Goal: Obtain resource: Download file/media

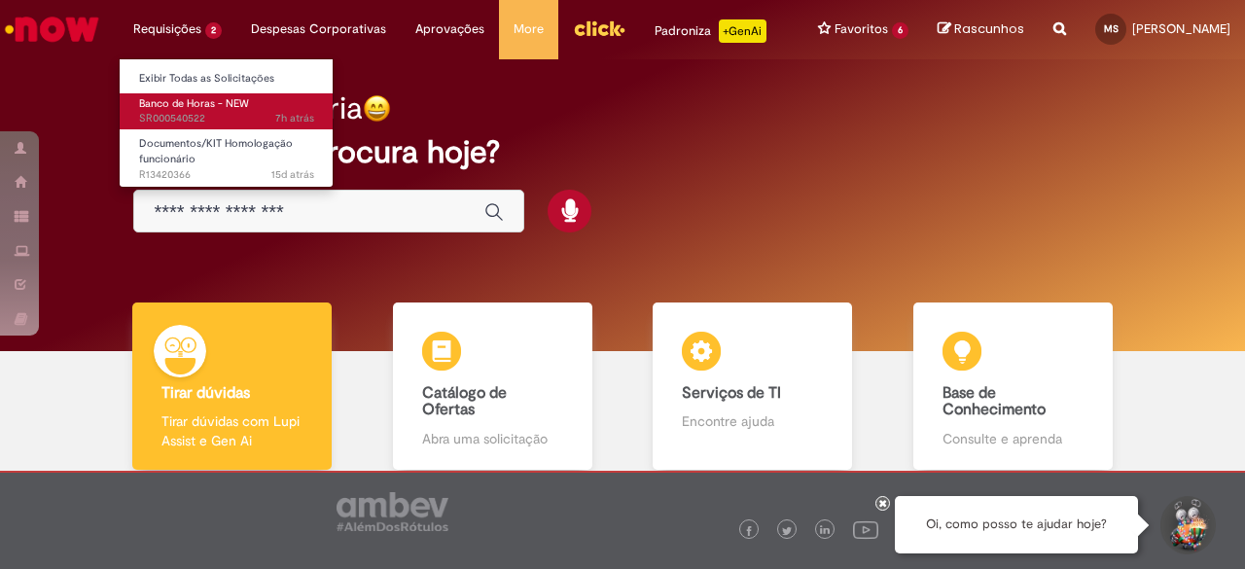
click at [205, 102] on span "Banco de Horas - NEW" at bounding box center [194, 103] width 110 height 15
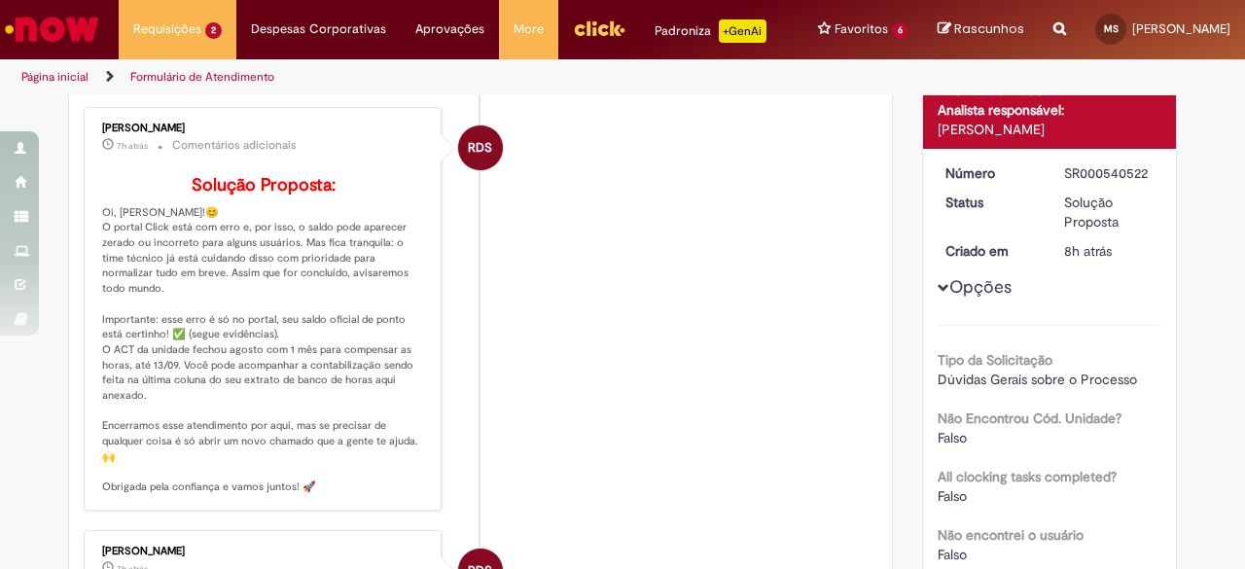
scroll to position [195, 0]
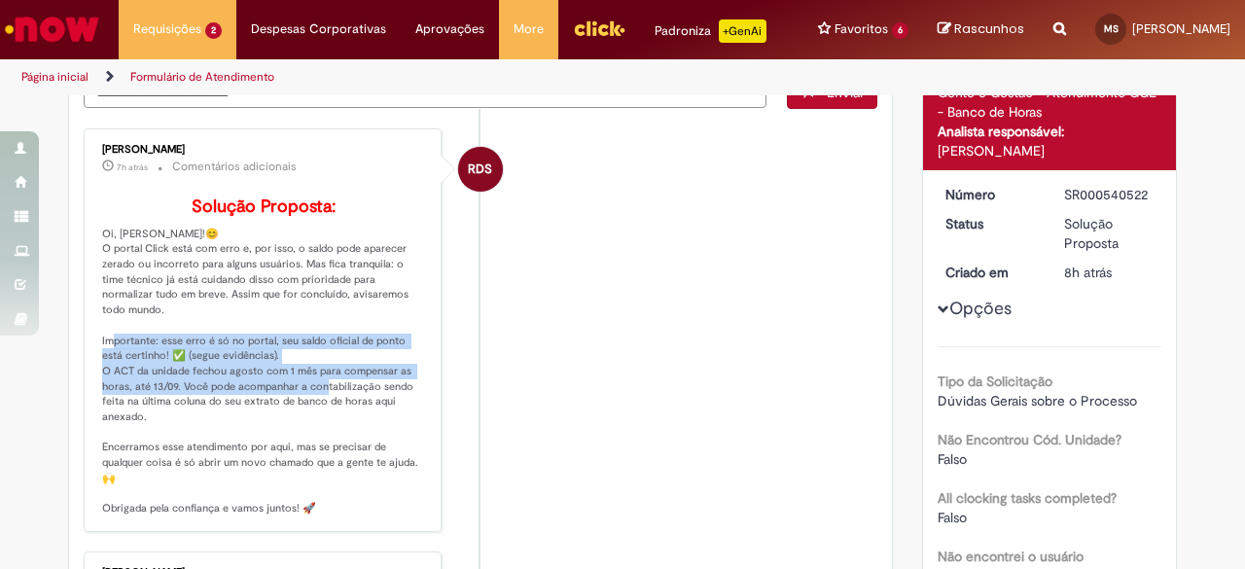
drag, startPoint x: 144, startPoint y: 338, endPoint x: 348, endPoint y: 381, distance: 208.7
click at [348, 381] on p "Solução Proposta: Oi, [PERSON_NAME]!😊 O portal Click está com erro e, por isso,…" at bounding box center [264, 356] width 324 height 319
click at [232, 354] on p "Solução Proposta: Oi, [PERSON_NAME]!😊 O portal Click está com erro e, por isso,…" at bounding box center [264, 356] width 324 height 319
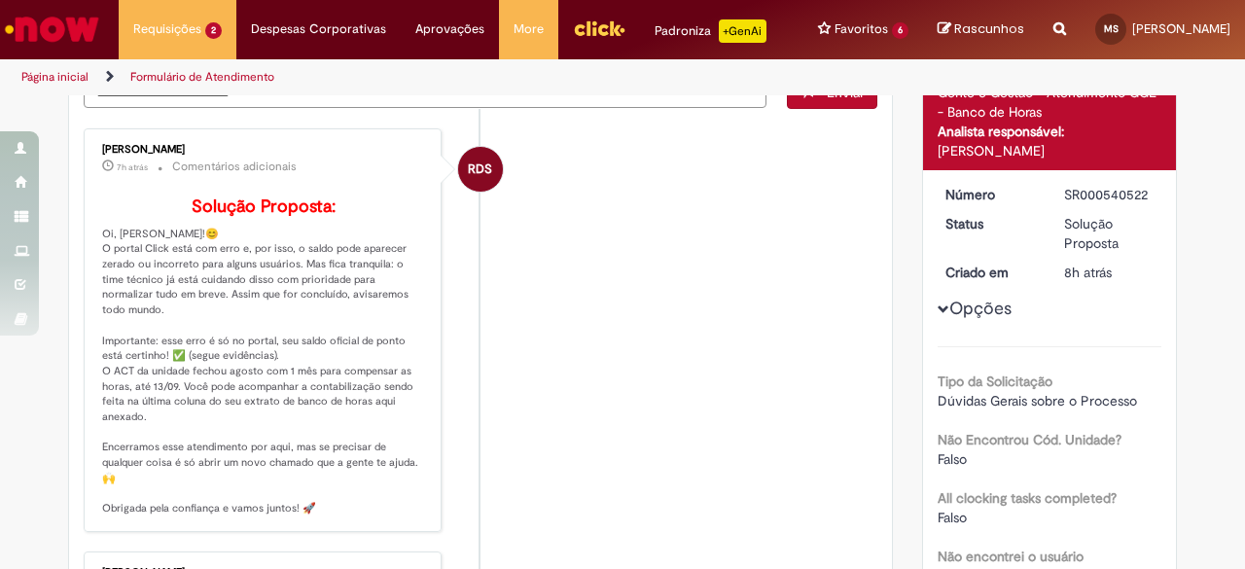
click at [113, 244] on p "Solução Proposta: Oi, [PERSON_NAME]!😊 O portal Click está com erro e, por isso,…" at bounding box center [264, 356] width 324 height 319
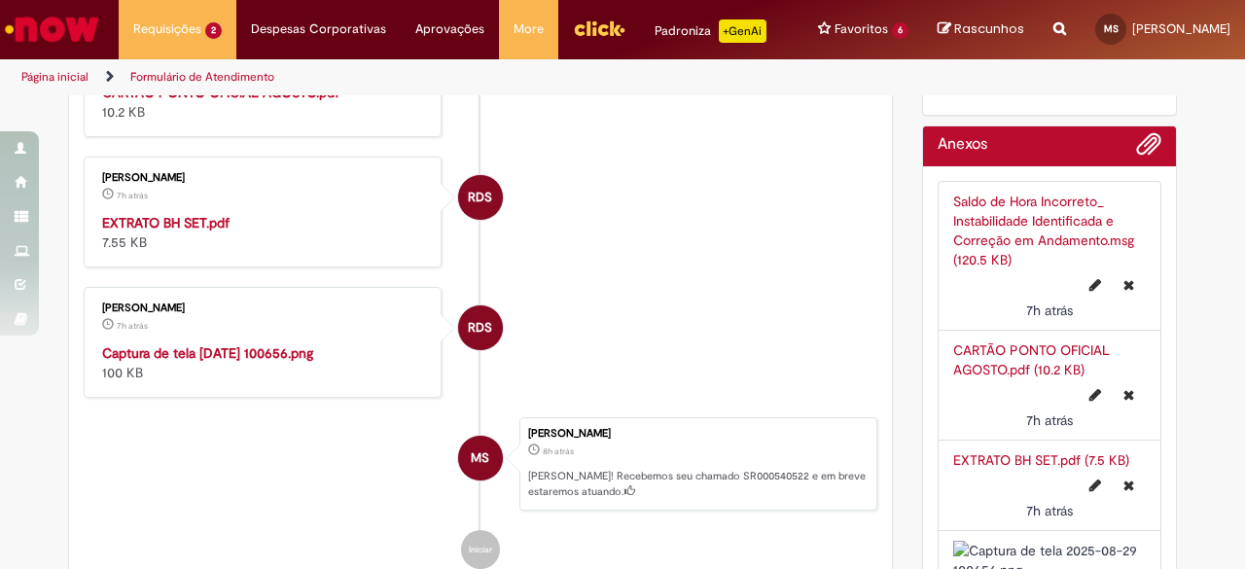
scroll to position [973, 0]
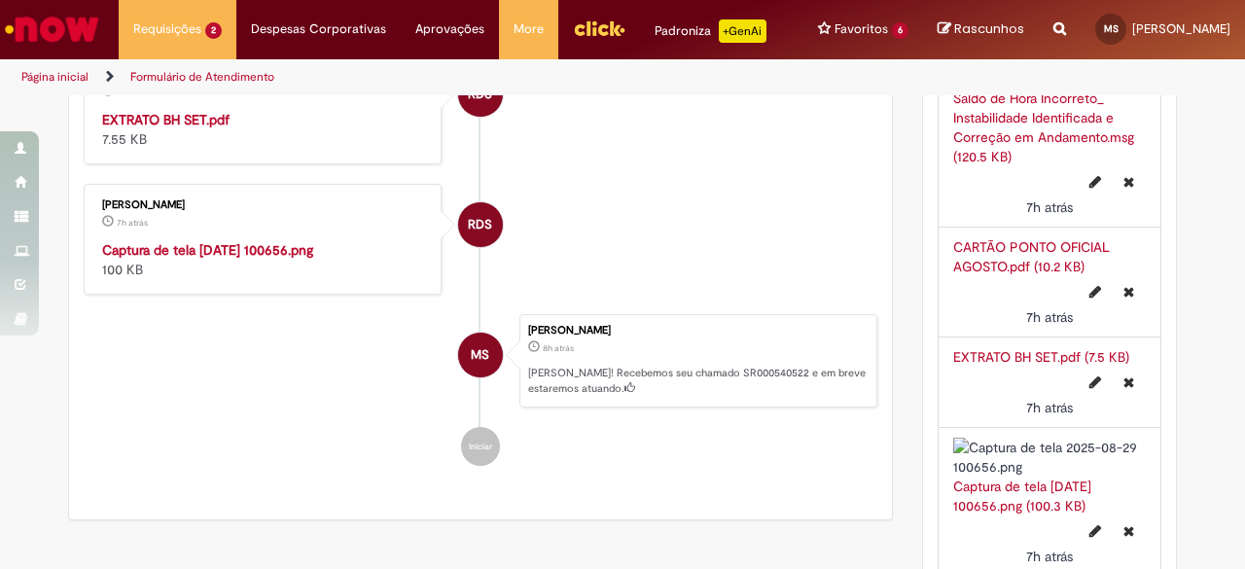
click at [236, 240] on img "Histórico de tíquete" at bounding box center [264, 240] width 324 height 0
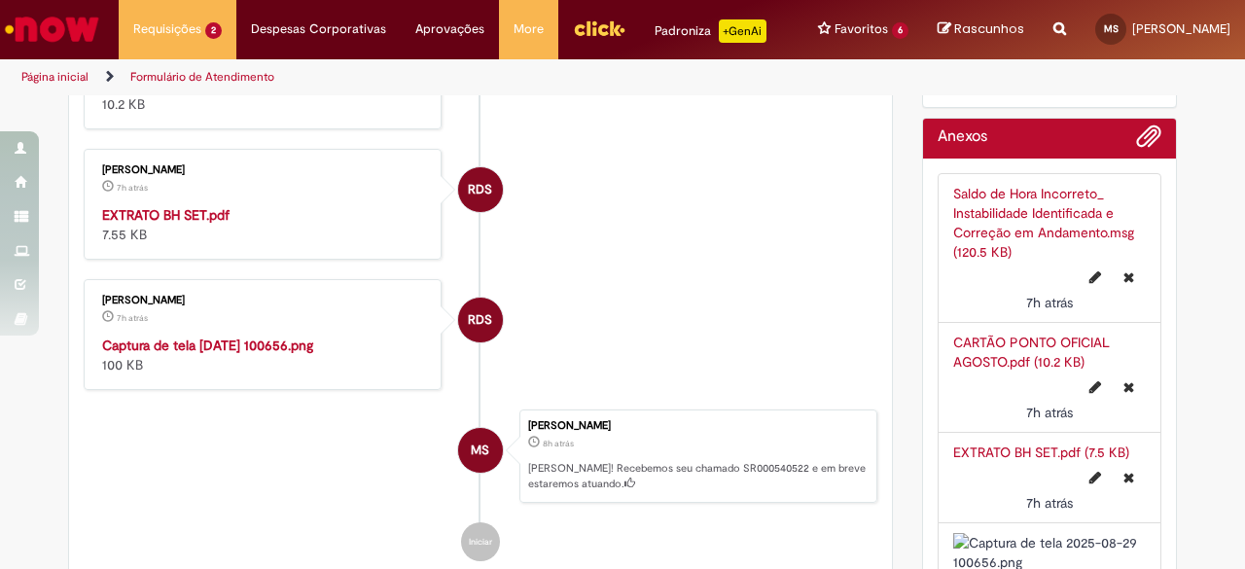
scroll to position [778, 0]
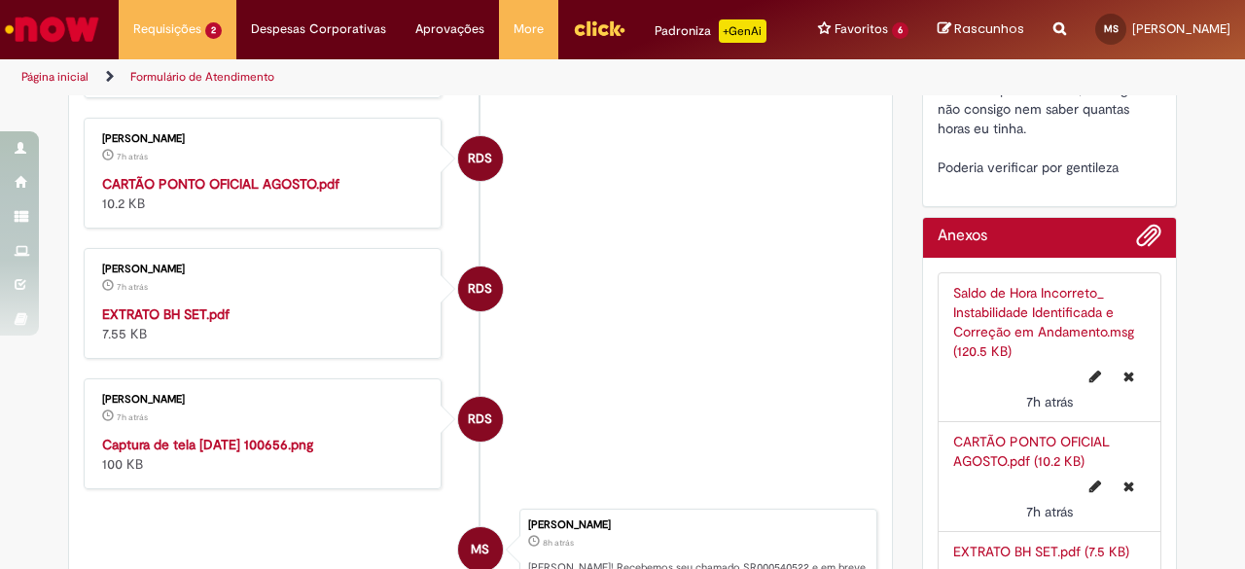
click at [173, 307] on strong "EXTRATO BH SET.pdf" at bounding box center [165, 314] width 127 height 18
click at [216, 184] on strong "CARTÃO PONTO OFICIAL AGOSTO.pdf" at bounding box center [220, 184] width 237 height 18
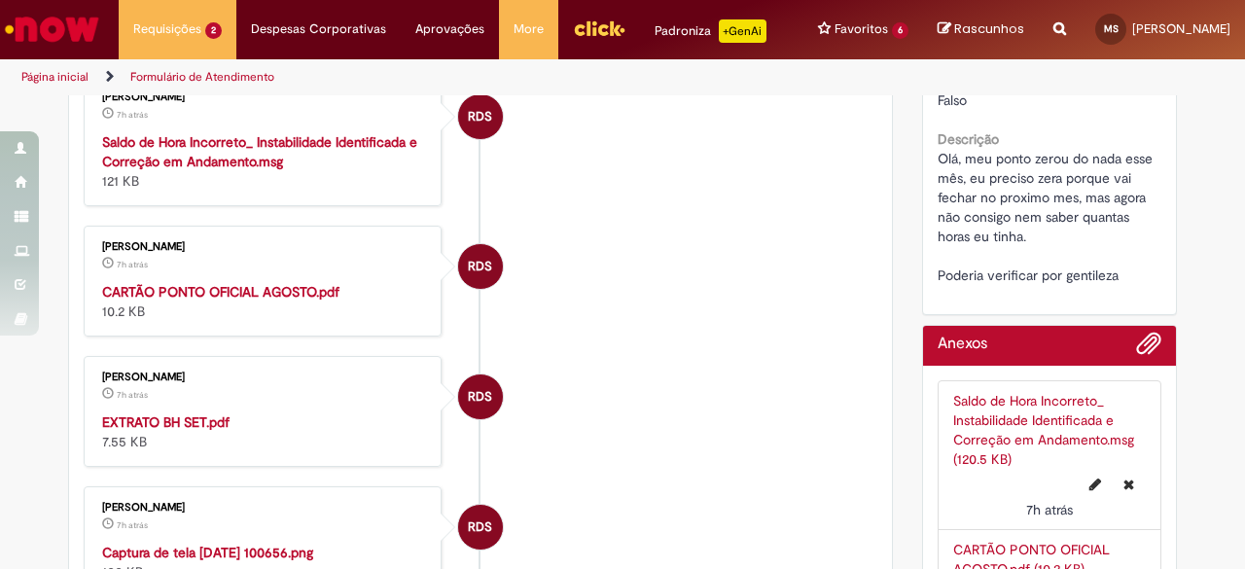
scroll to position [584, 0]
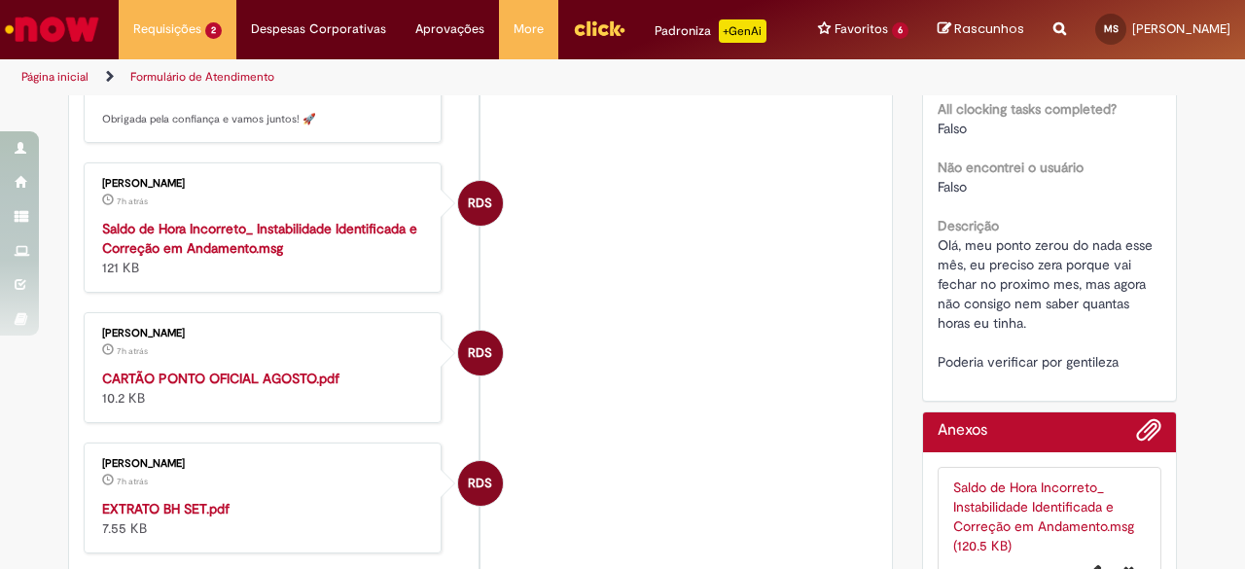
click at [253, 239] on strong "Saldo de Hora Incorreto_ Instabilidade Identificada e Correção em Andamento.msg" at bounding box center [259, 238] width 315 height 37
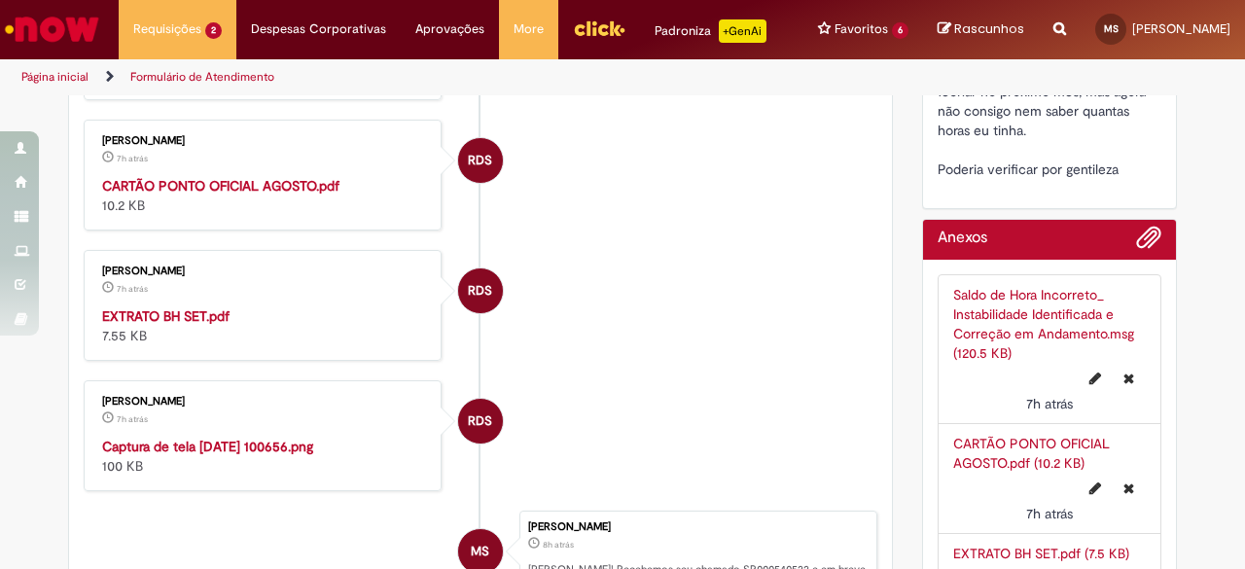
scroll to position [778, 0]
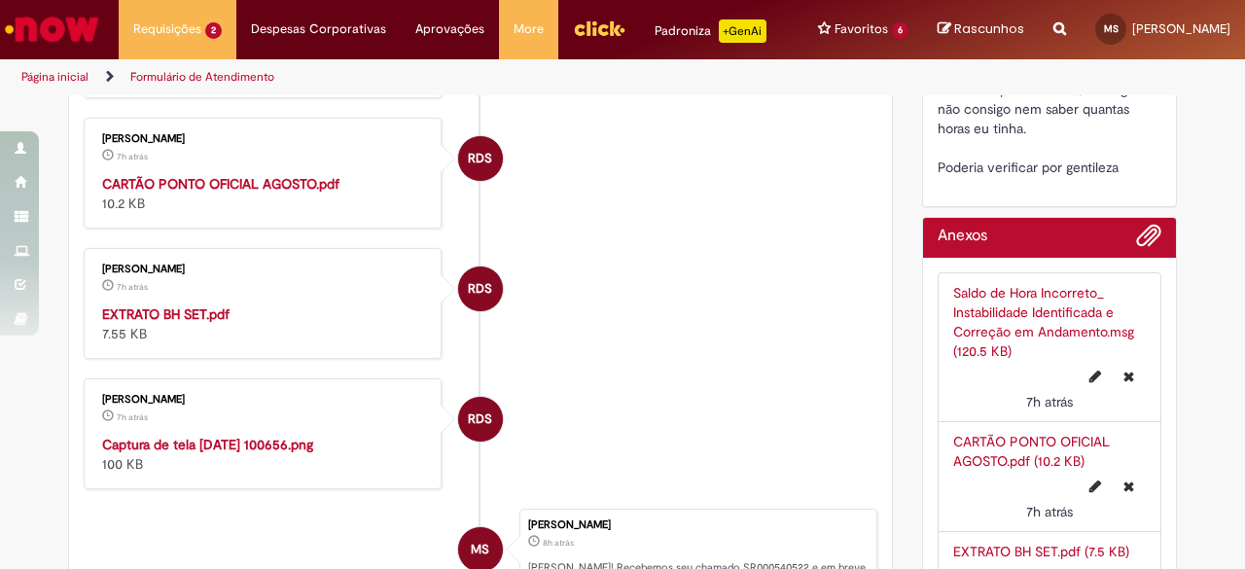
click at [193, 315] on strong "EXTRATO BH SET.pdf" at bounding box center [165, 314] width 127 height 18
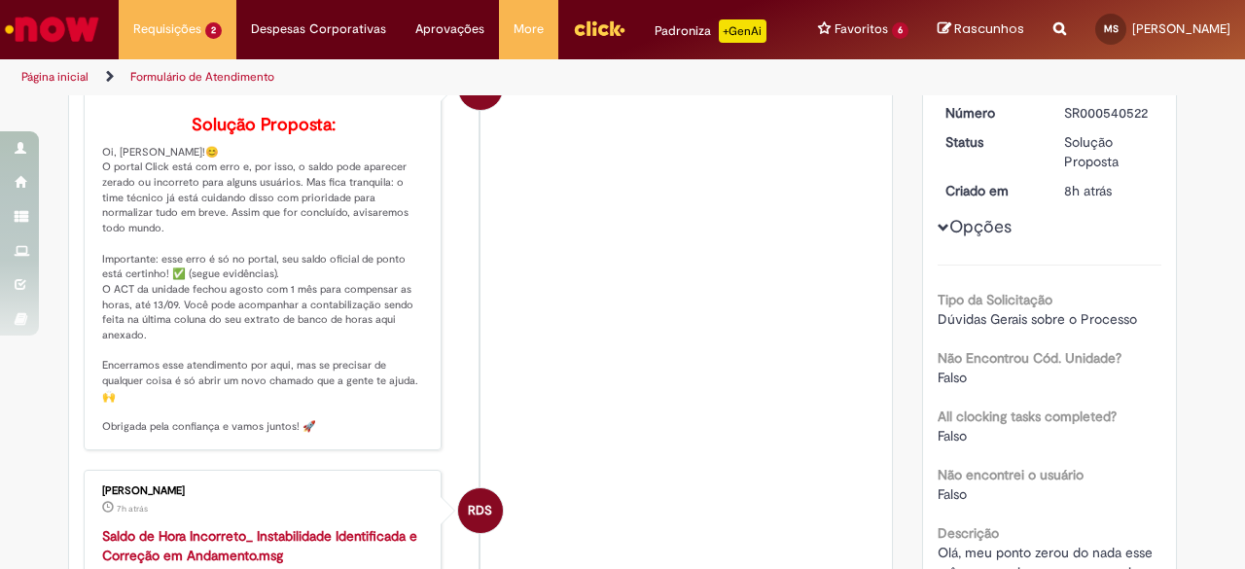
scroll to position [195, 0]
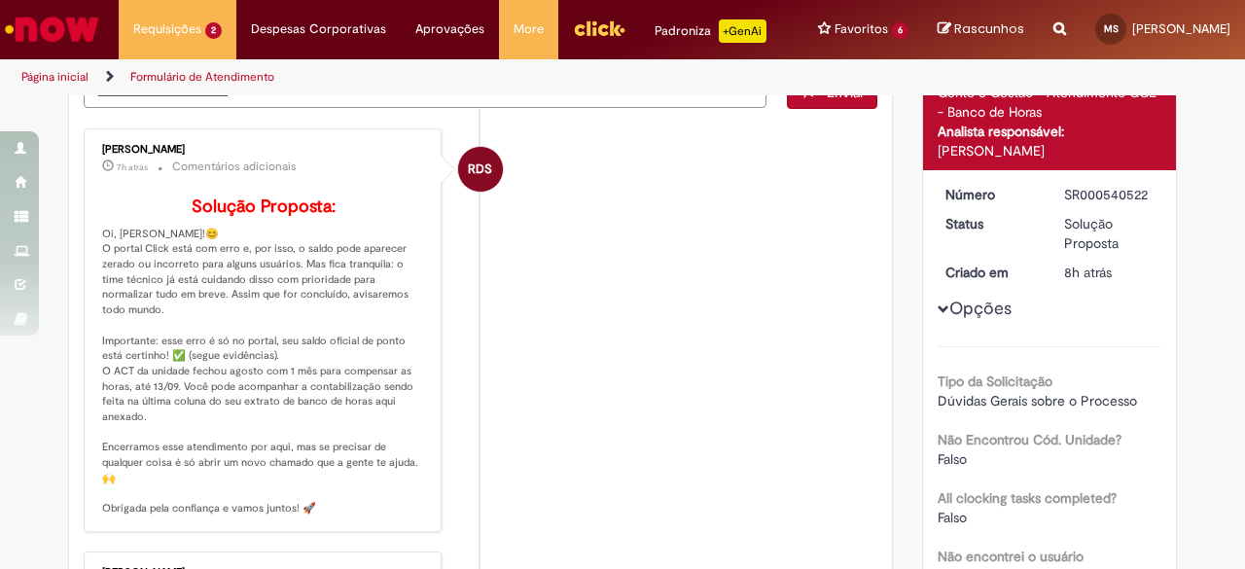
click at [261, 360] on p "Solução Proposta: Oi, [PERSON_NAME]!😊 O portal Click está com erro e, por isso,…" at bounding box center [264, 356] width 324 height 319
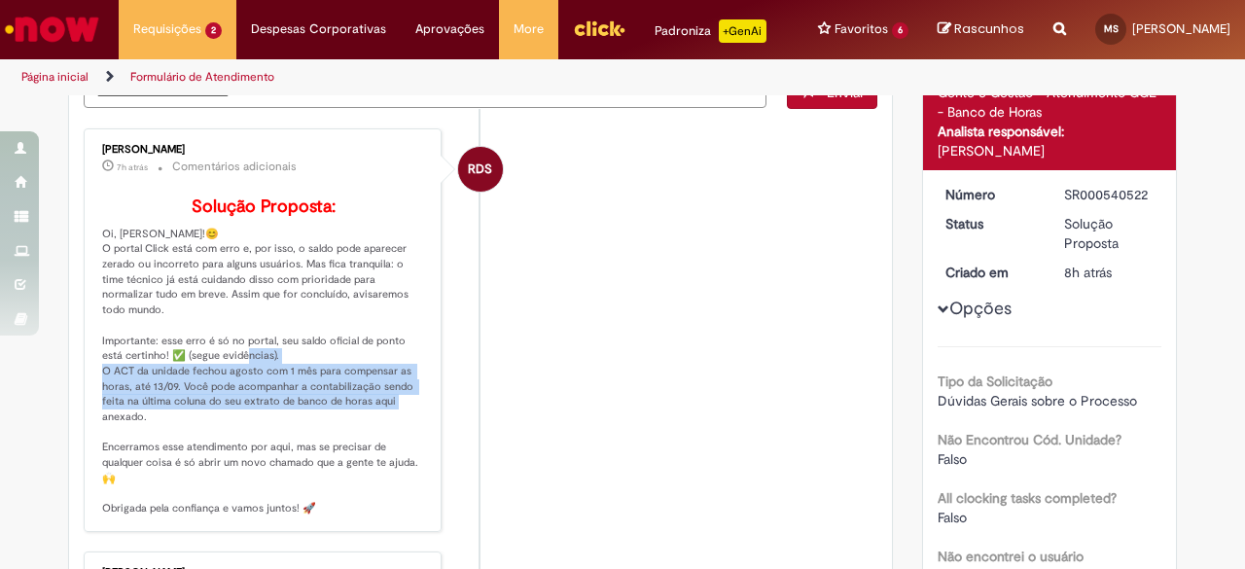
drag, startPoint x: 95, startPoint y: 369, endPoint x: 409, endPoint y: 415, distance: 316.7
click at [409, 415] on p "Solução Proposta: Oi, [PERSON_NAME]!😊 O portal Click está com erro e, por isso,…" at bounding box center [264, 356] width 324 height 319
click at [150, 417] on p "Solução Proposta: Oi, [PERSON_NAME]!😊 O portal Click está com erro e, por isso,…" at bounding box center [264, 356] width 324 height 319
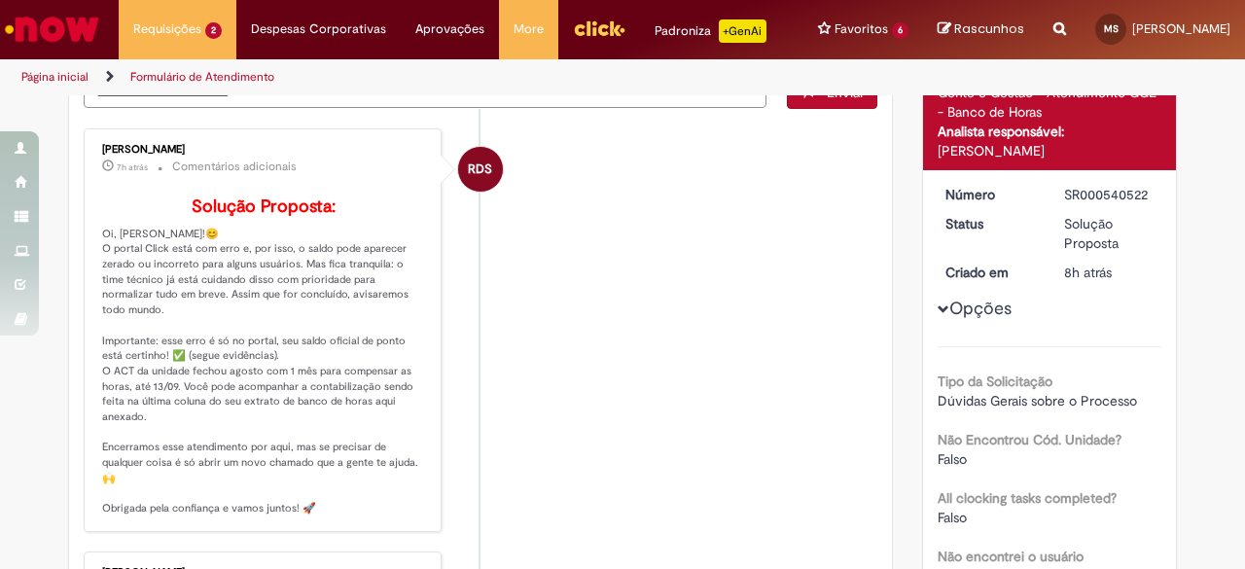
scroll to position [0, 0]
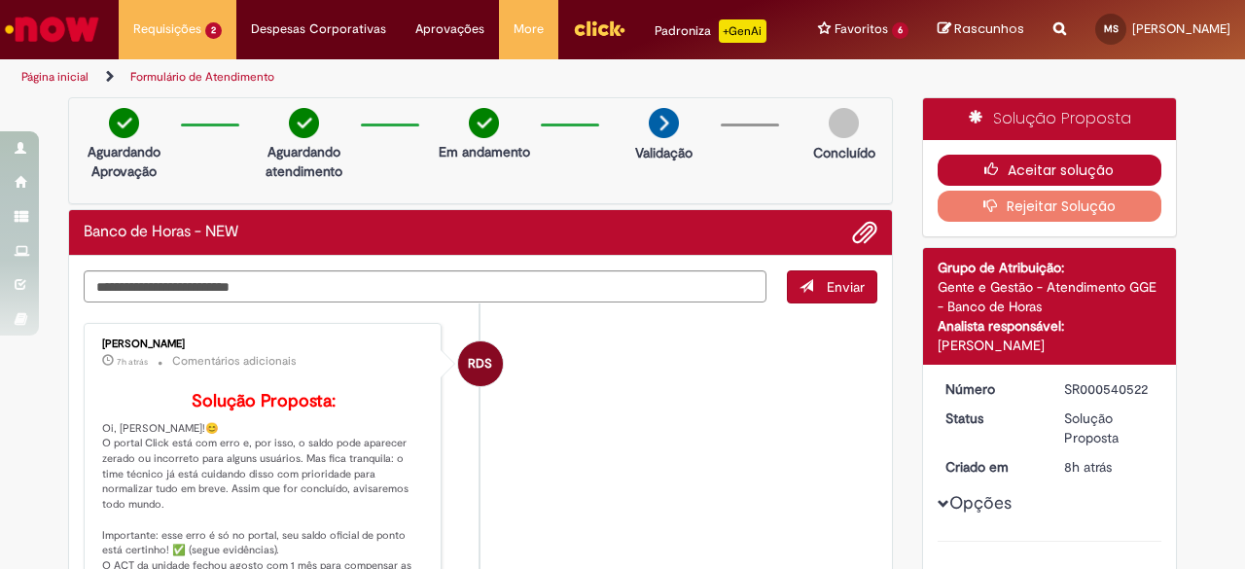
click at [1049, 178] on button "Aceitar solução" at bounding box center [1050, 170] width 225 height 31
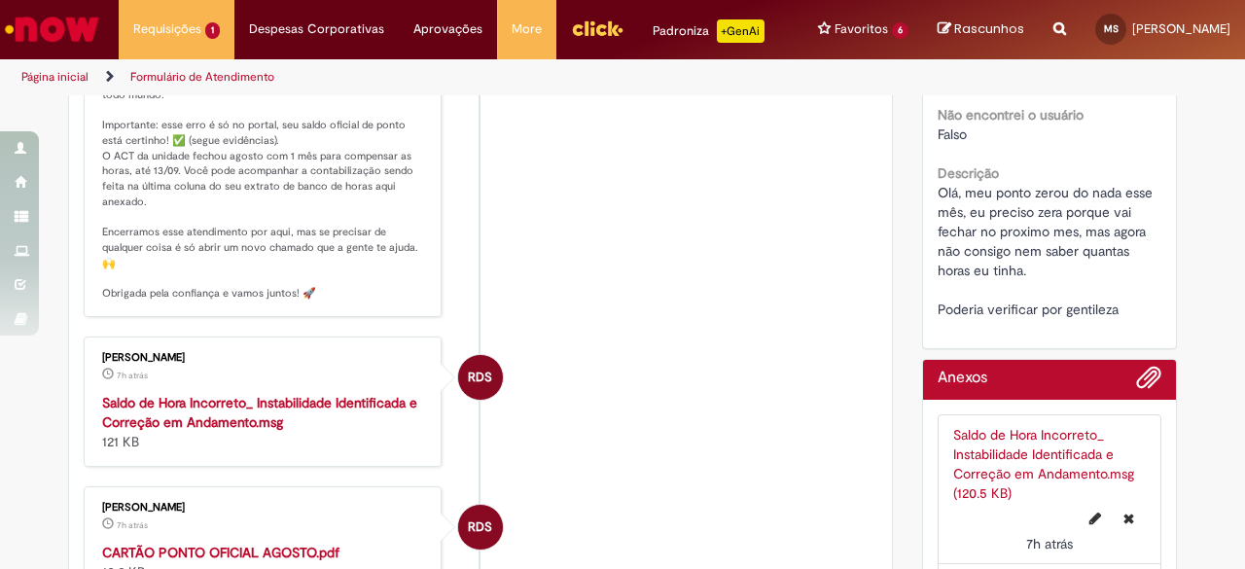
scroll to position [389, 0]
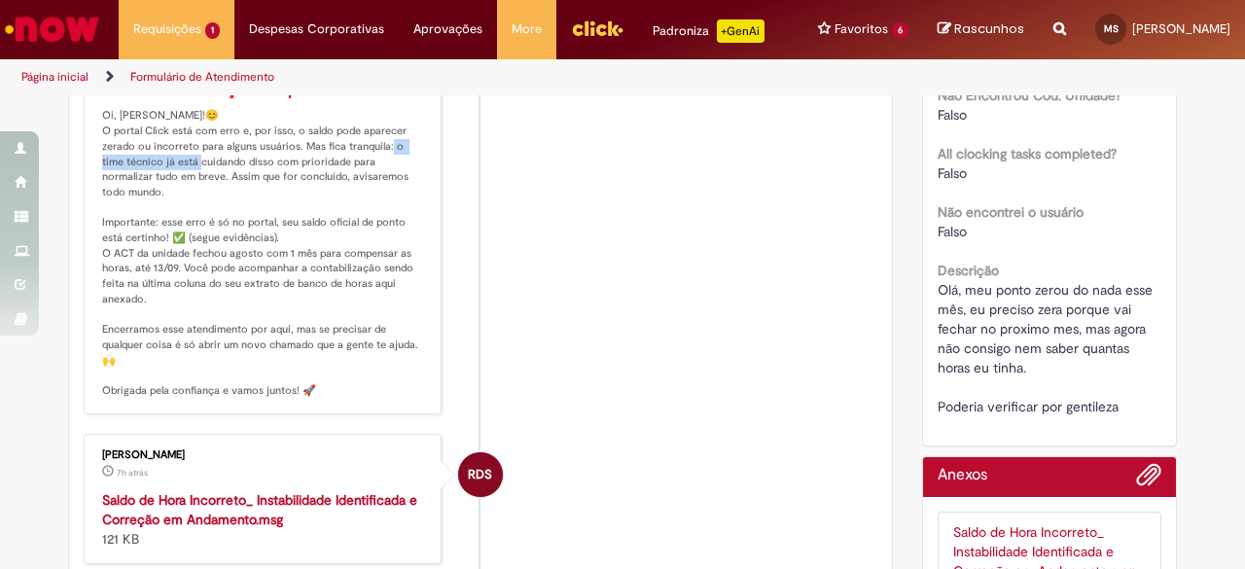
drag, startPoint x: 93, startPoint y: 170, endPoint x: 224, endPoint y: 167, distance: 130.4
click at [215, 167] on p "Solução Proposta: Oi, [PERSON_NAME]!😊 O portal Click está com erro e, por isso,…" at bounding box center [264, 239] width 324 height 319
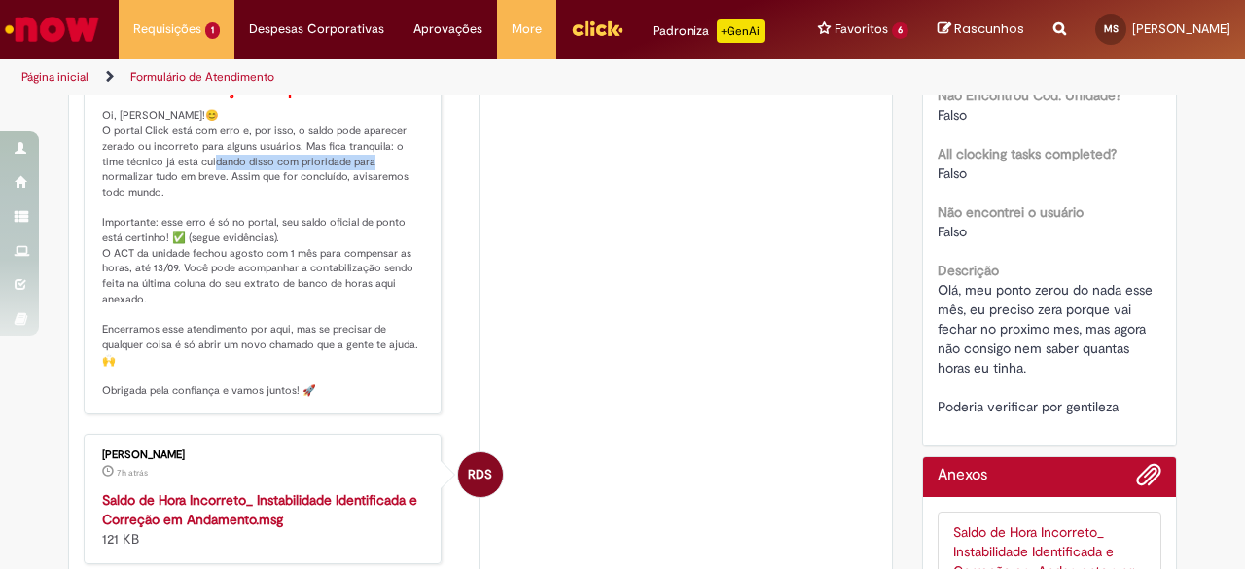
drag, startPoint x: 224, startPoint y: 167, endPoint x: 377, endPoint y: 177, distance: 154.0
click at [377, 177] on p "Solução Proposta: Oi, [PERSON_NAME]!😊 O portal Click está com erro e, por isso,…" at bounding box center [264, 239] width 324 height 319
click at [389, 204] on p "Solução Proposta: Oi, [PERSON_NAME]!😊 O portal Click está com erro e, por isso,…" at bounding box center [264, 239] width 324 height 319
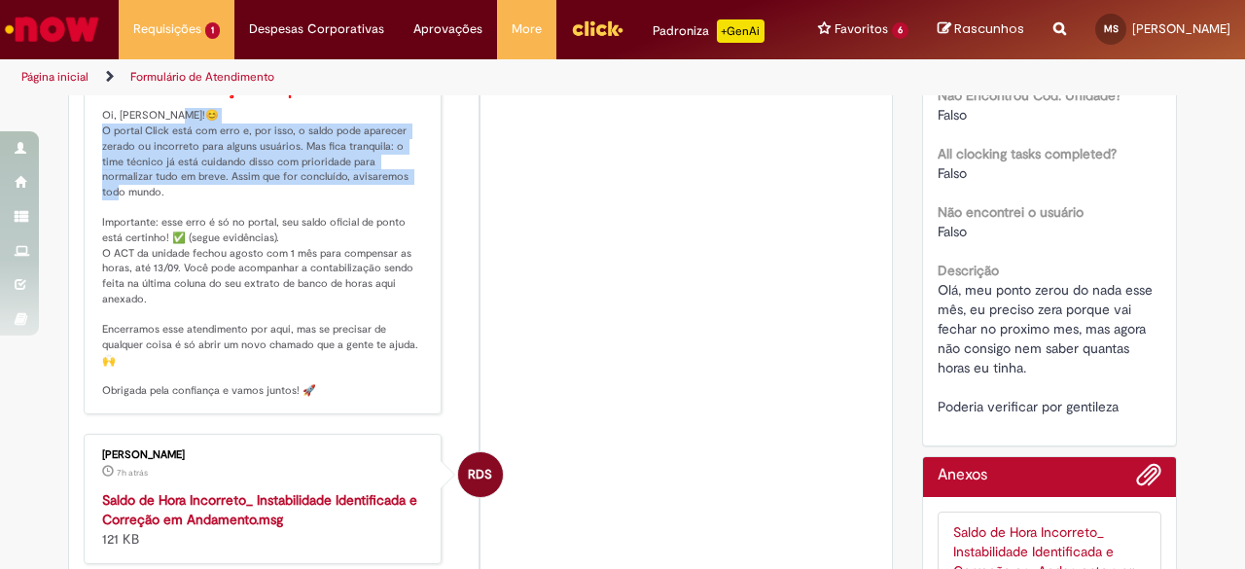
drag, startPoint x: 393, startPoint y: 192, endPoint x: 100, endPoint y: 147, distance: 296.2
click at [102, 147] on p "Solução Proposta: Oi, [PERSON_NAME]!😊 O portal Click está com erro e, por isso,…" at bounding box center [264, 239] width 324 height 319
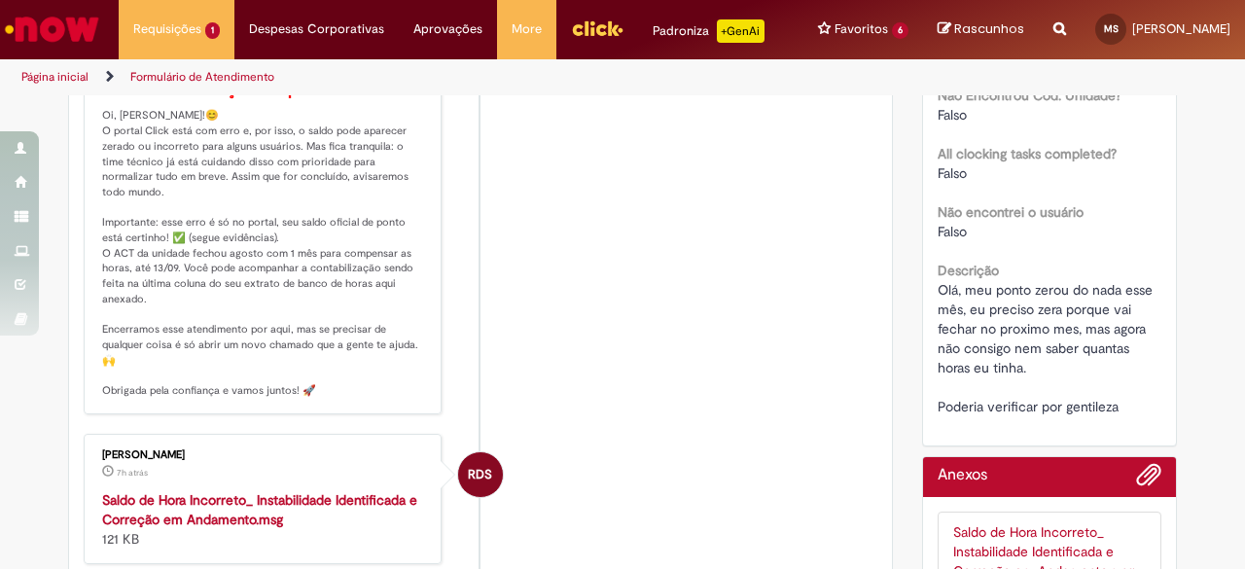
click at [558, 254] on li "RDS [PERSON_NAME] 7h atrás 7 horas atrás Comentários adicionais Solução Propost…" at bounding box center [481, 213] width 794 height 404
drag, startPoint x: 140, startPoint y: 267, endPoint x: 237, endPoint y: 266, distance: 97.3
click at [237, 266] on p "Solução Proposta: Oi, [PERSON_NAME]!😊 O portal Click está com erro e, por isso,…" at bounding box center [264, 239] width 324 height 319
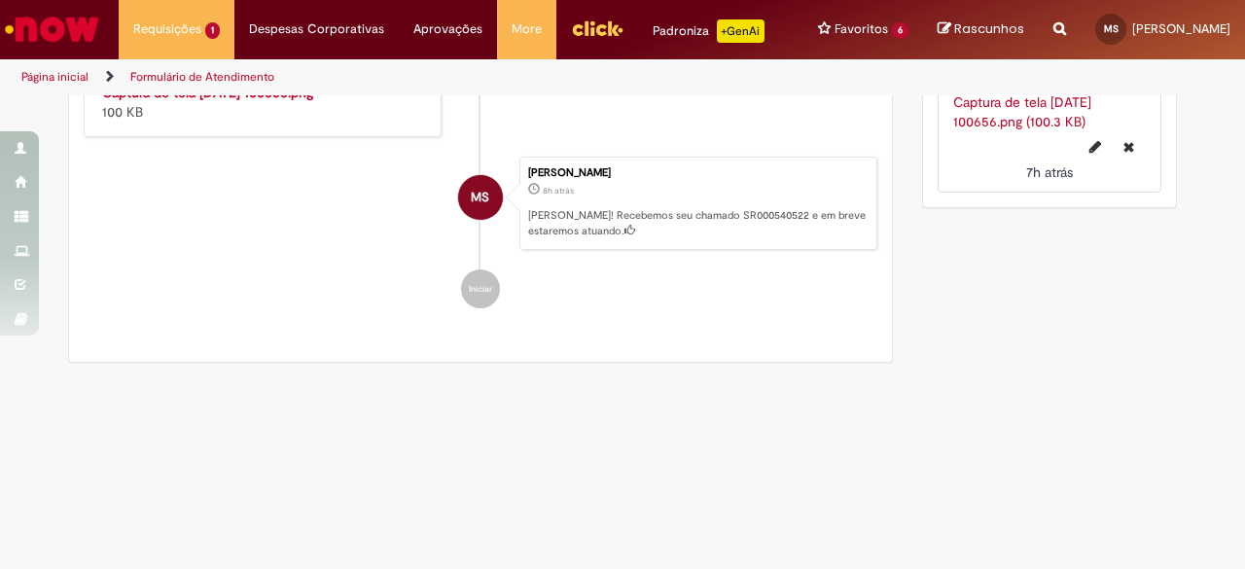
scroll to position [1395, 0]
